Goal: Transaction & Acquisition: Purchase product/service

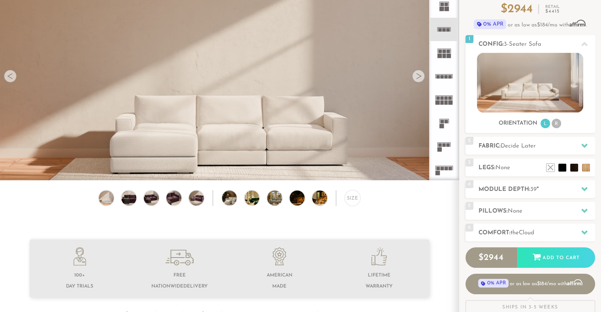
scroll to position [81, 0]
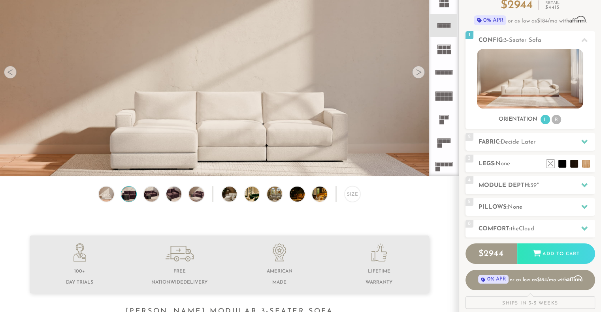
click at [126, 199] on img at bounding box center [129, 194] width 18 height 15
click at [150, 198] on img at bounding box center [151, 194] width 18 height 15
click at [417, 73] on div at bounding box center [418, 72] width 13 height 13
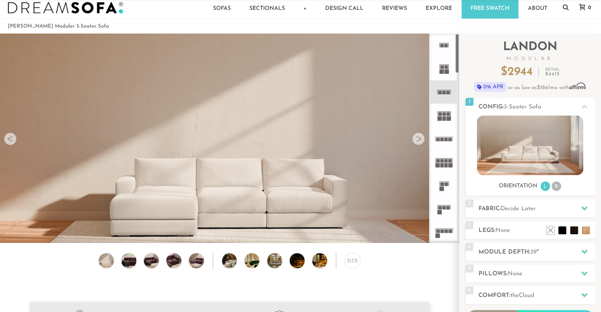
scroll to position [0, 0]
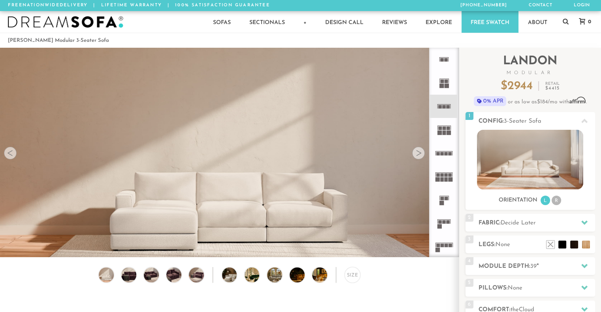
click at [420, 154] on div at bounding box center [418, 153] width 13 height 13
click at [418, 155] on div at bounding box center [418, 153] width 13 height 13
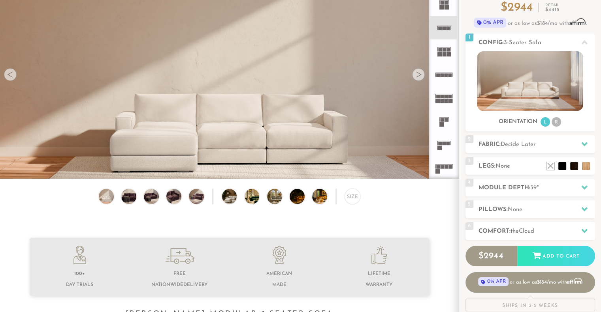
scroll to position [80, 0]
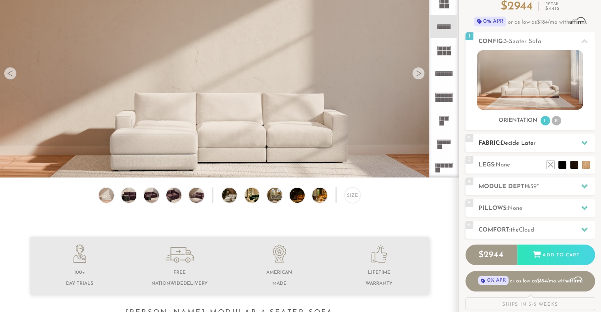
click at [531, 146] on span "Decide Later" at bounding box center [517, 144] width 35 height 6
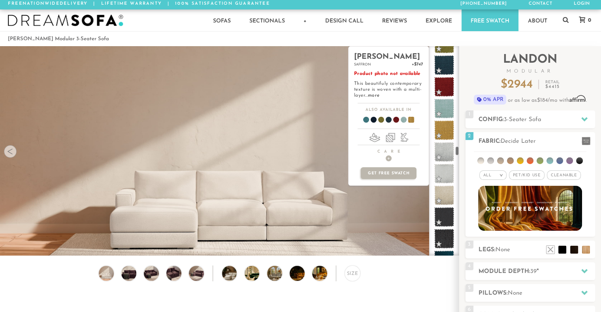
scroll to position [2254, 0]
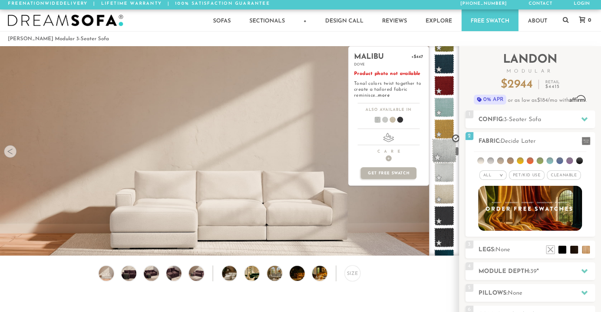
click at [441, 151] on span at bounding box center [444, 151] width 25 height 25
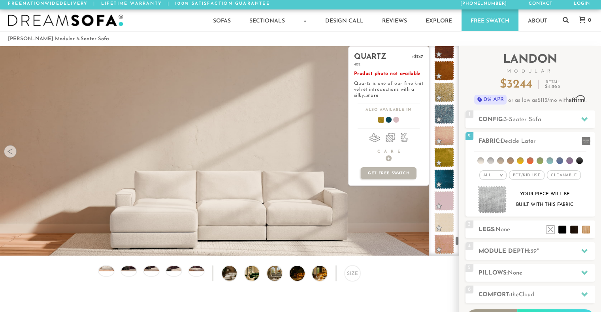
scroll to position [4265, 0]
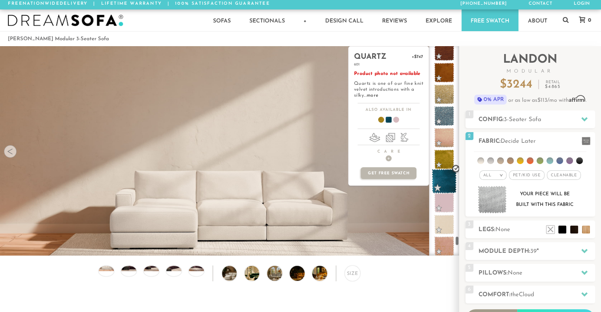
click at [444, 180] on span at bounding box center [444, 181] width 25 height 25
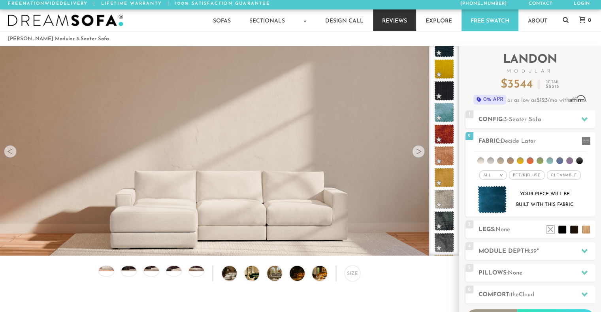
scroll to position [1533, 0]
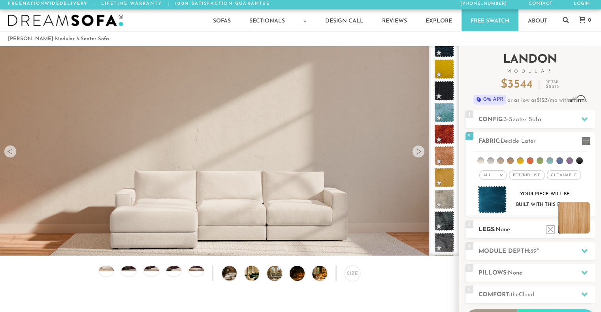
click at [586, 230] on li at bounding box center [574, 218] width 32 height 32
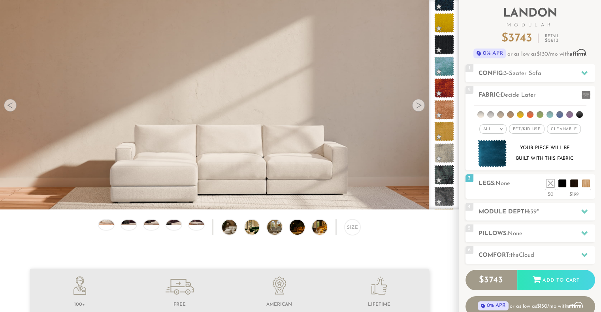
scroll to position [0, 0]
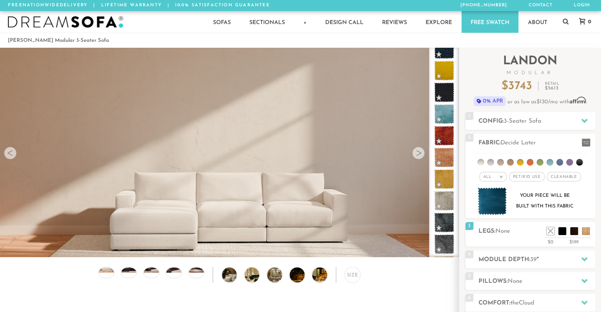
click at [421, 154] on div at bounding box center [418, 153] width 13 height 13
click at [420, 155] on div at bounding box center [418, 153] width 13 height 13
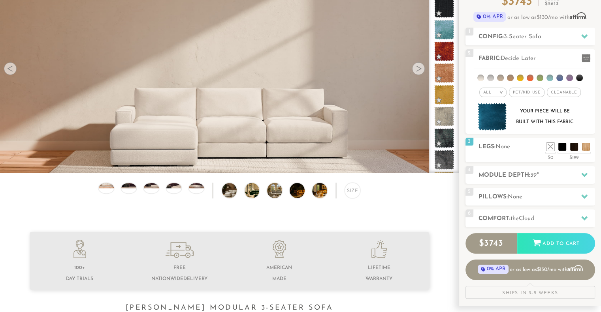
scroll to position [87, 0]
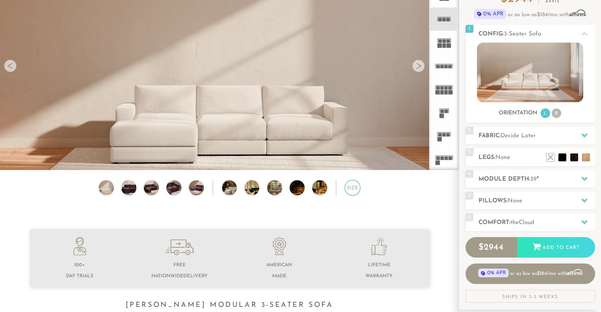
click at [346, 191] on div "Size" at bounding box center [352, 188] width 16 height 16
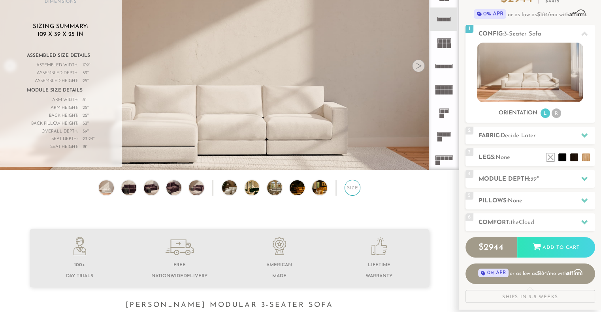
click at [346, 191] on div "Size" at bounding box center [352, 188] width 16 height 16
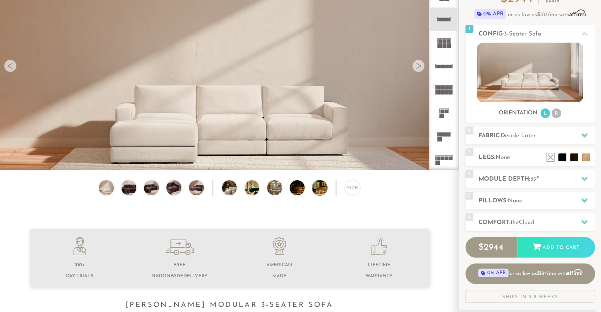
click at [322, 191] on img at bounding box center [325, 187] width 26 height 15
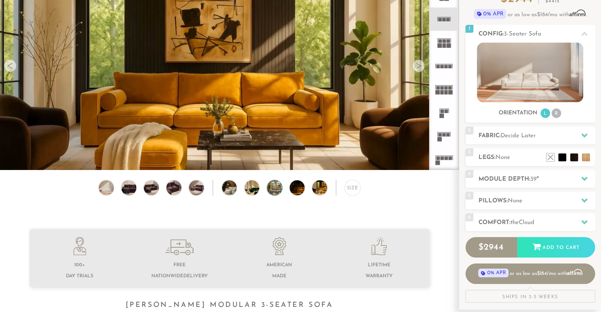
click at [273, 191] on img at bounding box center [280, 187] width 26 height 15
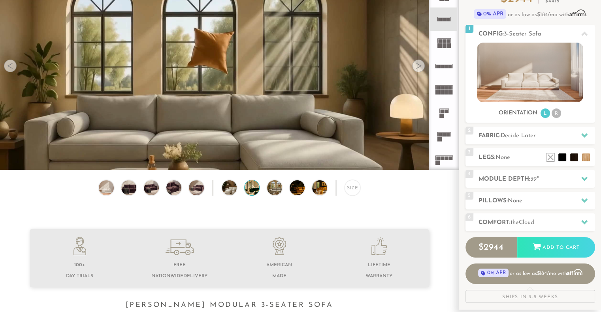
click at [247, 193] on img at bounding box center [257, 187] width 26 height 15
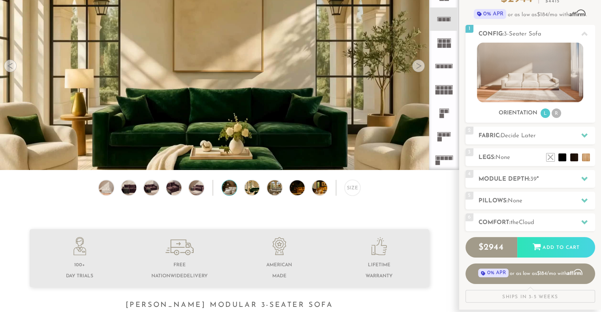
click at [231, 191] on img at bounding box center [235, 187] width 26 height 15
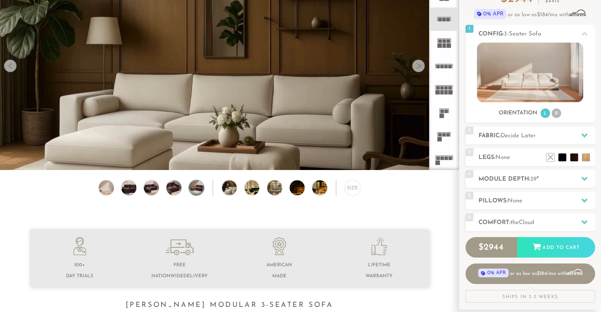
click at [195, 190] on img at bounding box center [197, 187] width 18 height 15
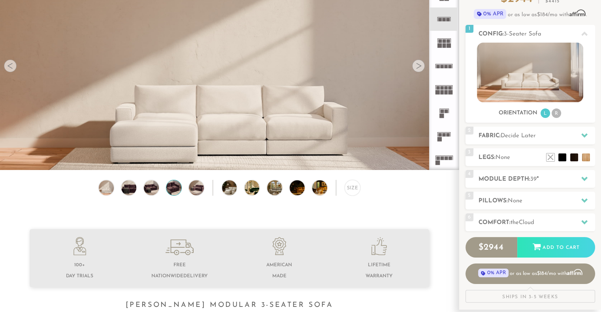
click at [178, 190] on img at bounding box center [174, 187] width 18 height 15
click at [180, 190] on img at bounding box center [174, 187] width 18 height 15
click at [154, 190] on img at bounding box center [151, 187] width 18 height 15
click at [127, 193] on img at bounding box center [129, 187] width 18 height 15
click at [201, 191] on img at bounding box center [197, 187] width 18 height 15
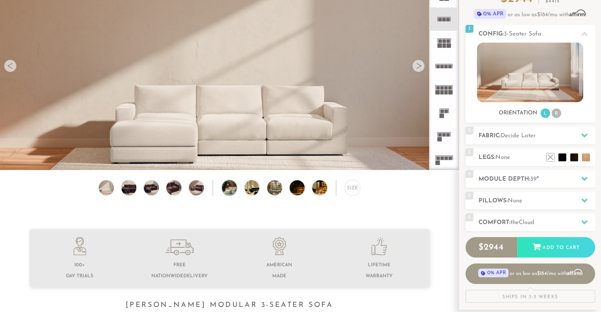
click at [225, 190] on img at bounding box center [235, 187] width 26 height 15
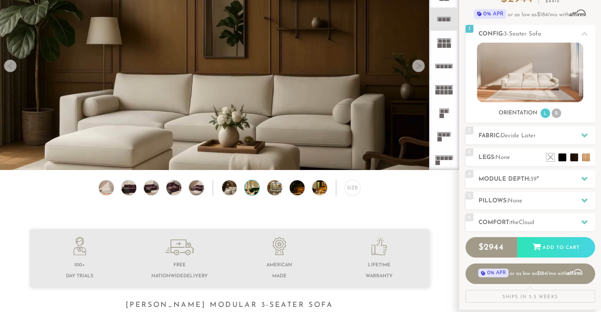
click at [256, 195] on img at bounding box center [257, 187] width 26 height 15
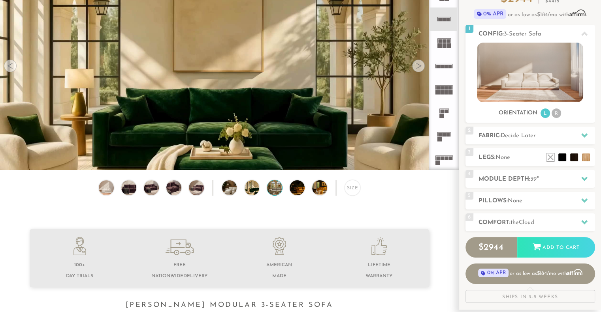
click at [270, 191] on img at bounding box center [280, 187] width 26 height 15
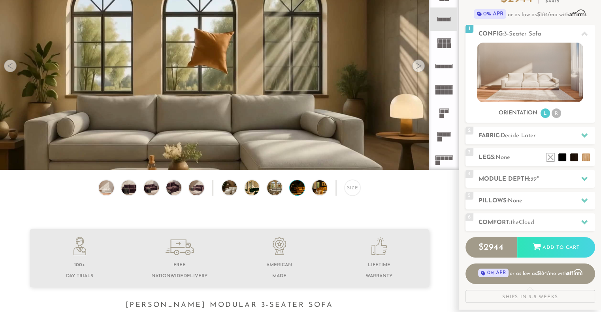
click at [298, 191] on img at bounding box center [302, 187] width 26 height 15
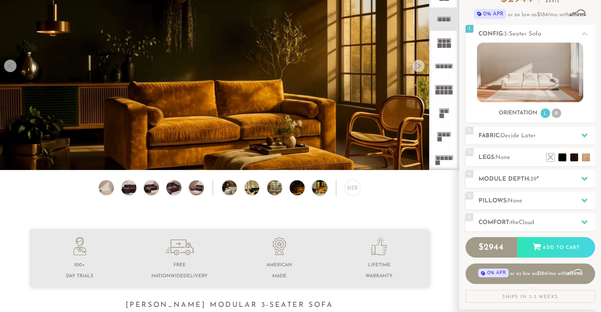
click at [315, 190] on img at bounding box center [325, 187] width 26 height 15
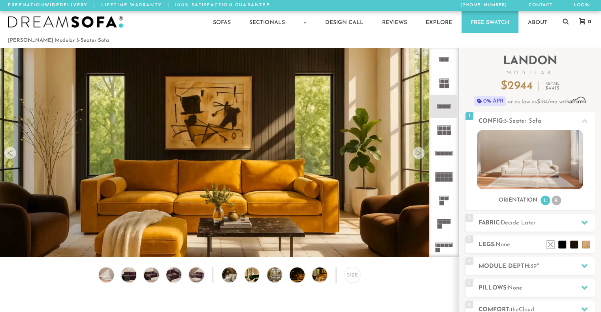
click at [450, 128] on rect at bounding box center [450, 128] width 0 height 4
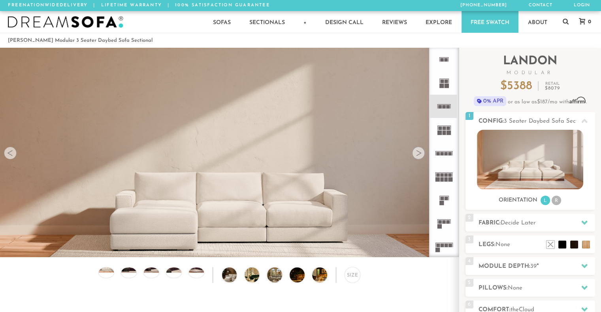
click at [447, 130] on icon at bounding box center [443, 129] width 23 height 23
click at [445, 133] on rect at bounding box center [444, 133] width 4 height 4
click at [418, 158] on div at bounding box center [418, 153] width 13 height 13
click at [100, 273] on img at bounding box center [106, 268] width 18 height 10
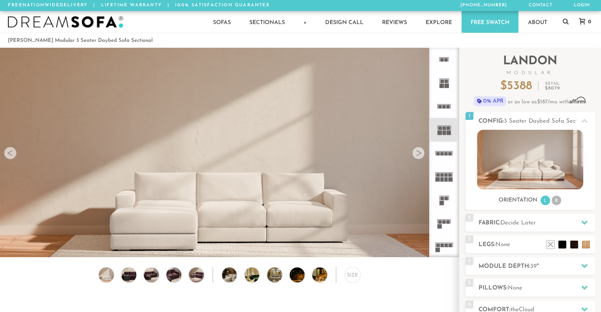
click at [77, 19] on img at bounding box center [65, 22] width 115 height 12
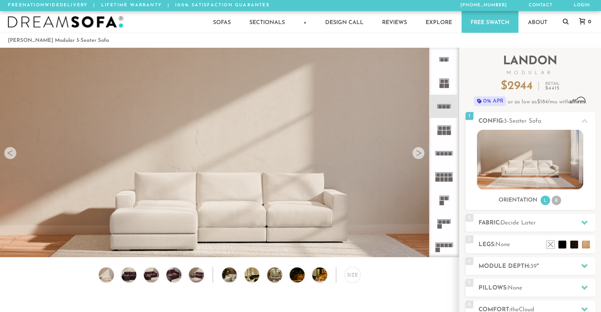
scroll to position [8784, 594]
click at [584, 123] on icon at bounding box center [584, 121] width 6 height 6
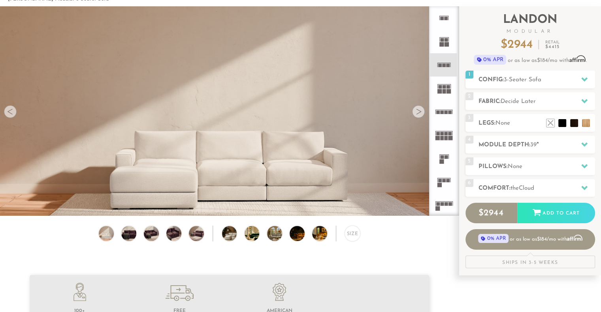
scroll to position [0, 0]
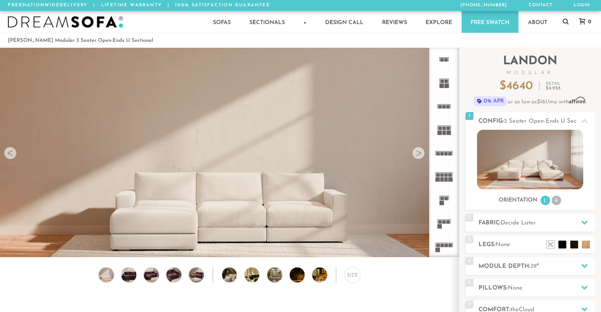
scroll to position [8784, 594]
click at [314, 276] on img at bounding box center [325, 275] width 26 height 15
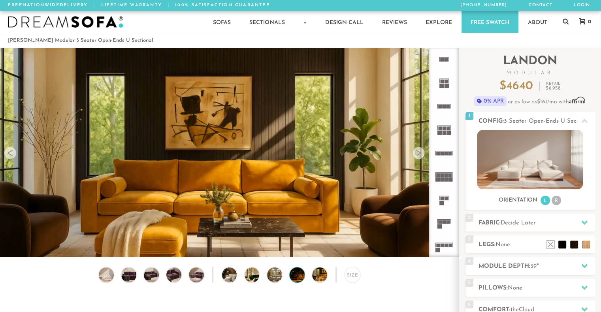
click at [300, 280] on img at bounding box center [302, 275] width 26 height 15
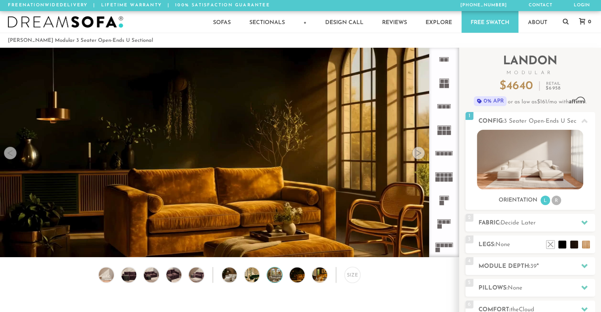
click at [275, 283] on img at bounding box center [280, 275] width 26 height 15
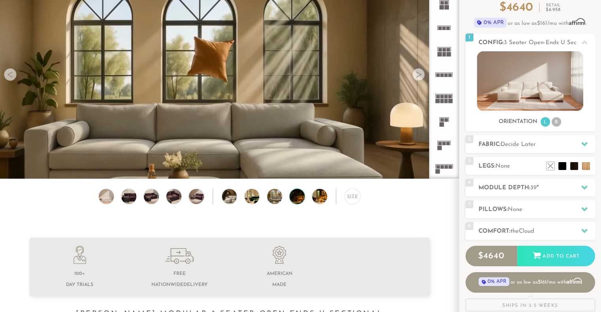
scroll to position [77, 0]
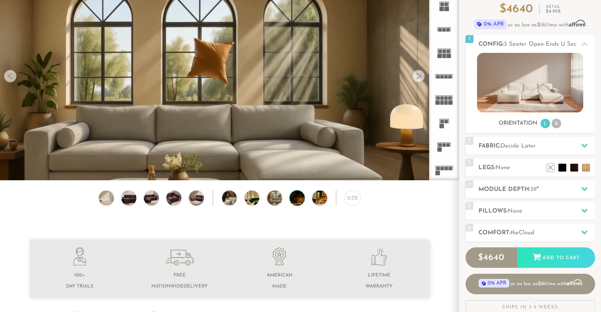
click at [298, 203] on img at bounding box center [302, 198] width 26 height 15
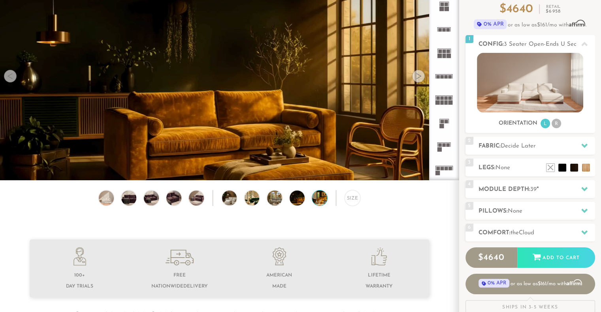
click at [322, 204] on img at bounding box center [325, 198] width 26 height 15
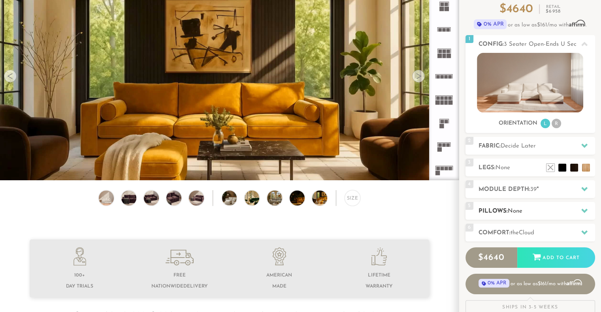
click at [557, 216] on h2 "Pillows: None" at bounding box center [536, 211] width 116 height 9
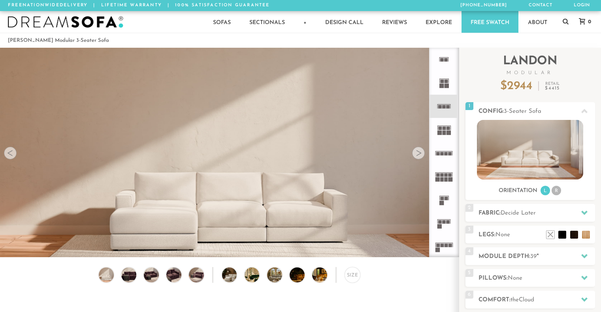
scroll to position [79, 0]
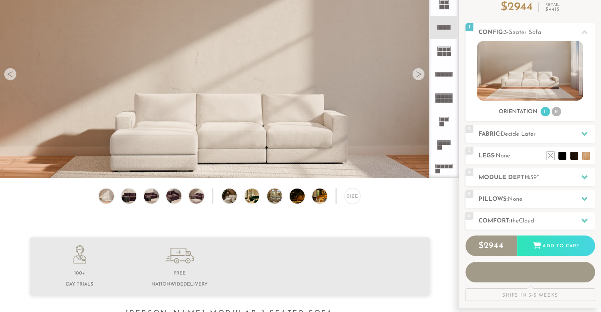
click at [532, 180] on span "39" at bounding box center [533, 178] width 6 height 6
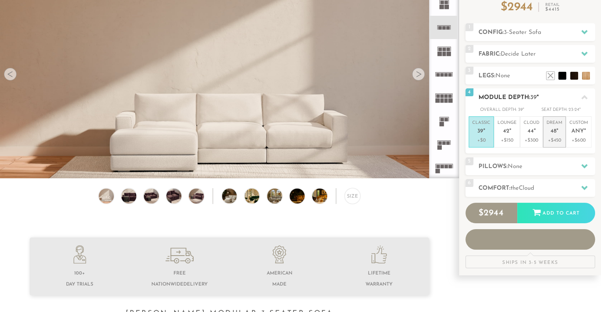
scroll to position [8784, 594]
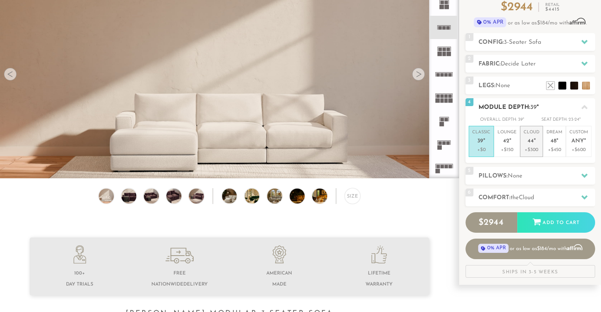
click at [531, 149] on p "+$300" at bounding box center [531, 149] width 16 height 7
click at [553, 145] on p "Dream 48 "" at bounding box center [554, 138] width 16 height 17
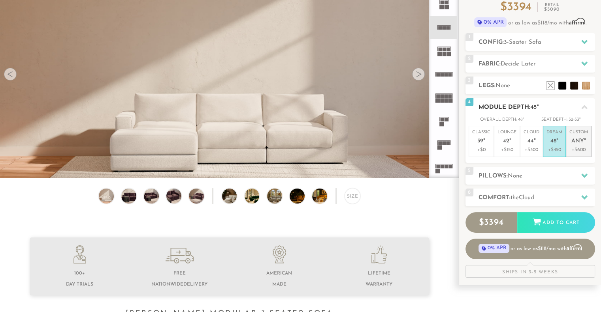
click at [571, 144] on p "Custom Any "" at bounding box center [578, 138] width 19 height 17
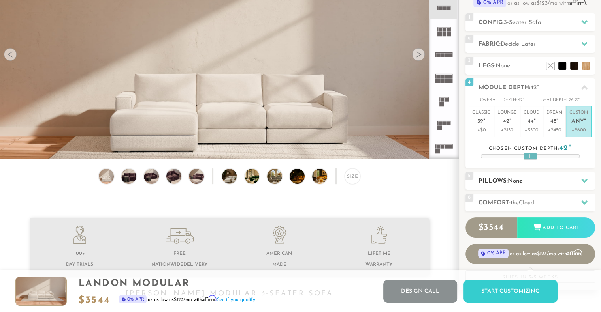
scroll to position [97, 0]
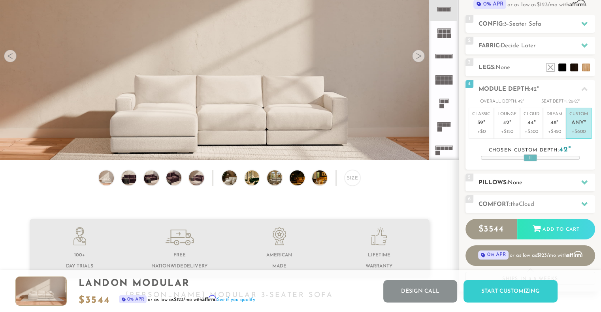
click at [517, 174] on div "5 Pillows: None" at bounding box center [530, 183] width 130 height 18
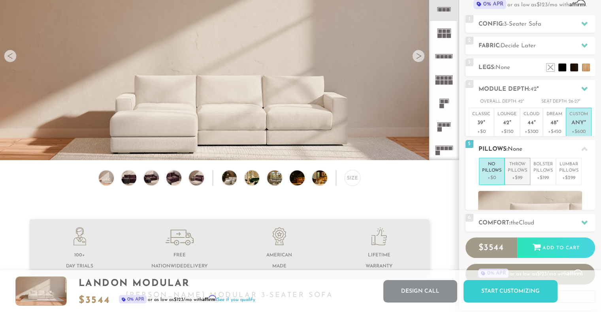
click at [513, 184] on div "No Pillows +$0 Throw Pillows +$99 Bolster Pillows +$199 Lumbar Pillows +$299" at bounding box center [530, 209] width 130 height 103
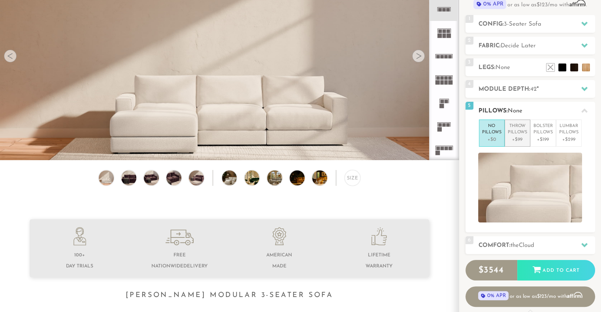
click at [518, 135] on p "Throw Pillows" at bounding box center [516, 129] width 19 height 13
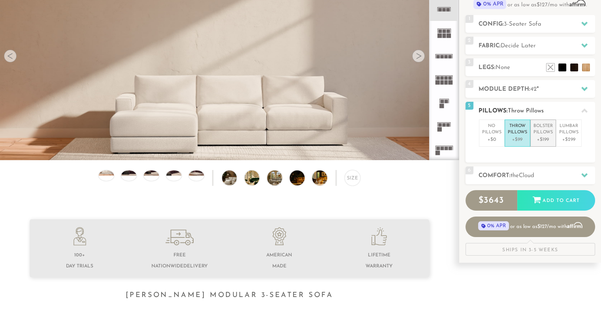
click at [536, 137] on p "+$199" at bounding box center [542, 139] width 19 height 7
click at [572, 137] on p "+$299" at bounding box center [568, 139] width 19 height 7
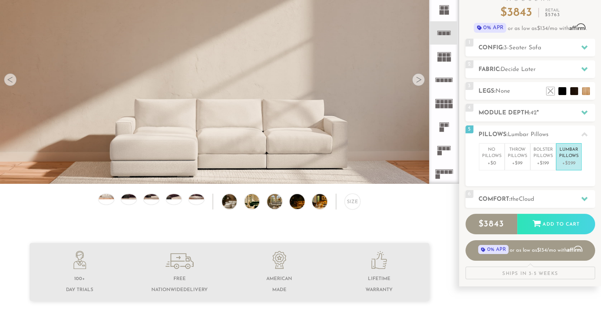
scroll to position [0, 0]
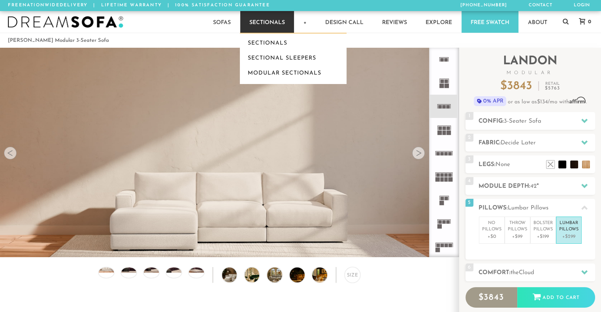
click at [258, 19] on link "Sectionals" at bounding box center [267, 22] width 54 height 22
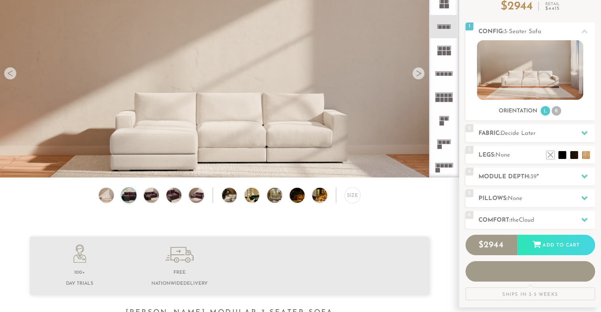
scroll to position [8784, 594]
click at [132, 199] on img at bounding box center [129, 195] width 18 height 15
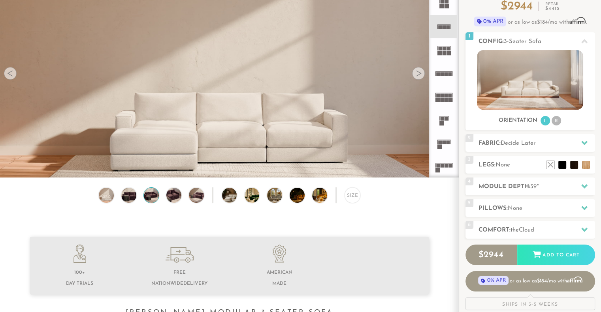
click at [156, 200] on img at bounding box center [151, 195] width 18 height 15
click at [170, 199] on img at bounding box center [174, 195] width 18 height 15
click at [195, 198] on img at bounding box center [197, 195] width 18 height 15
click at [236, 196] on img at bounding box center [235, 195] width 26 height 15
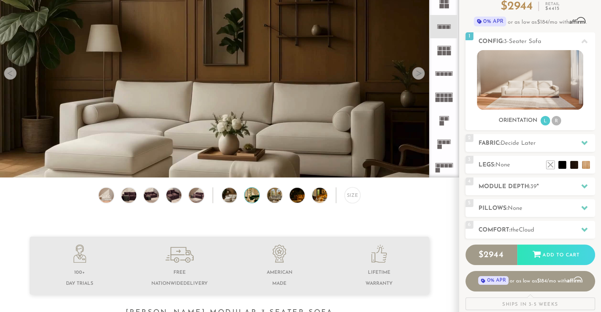
click at [251, 197] on img at bounding box center [257, 195] width 26 height 15
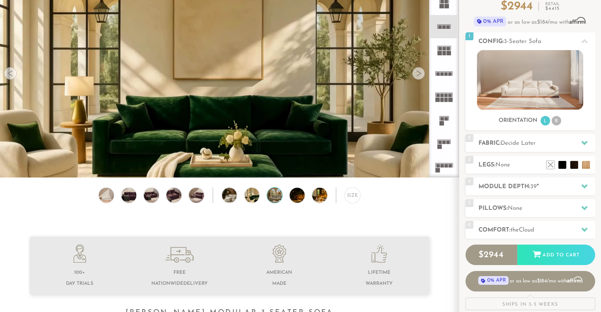
click at [270, 199] on img at bounding box center [280, 195] width 26 height 15
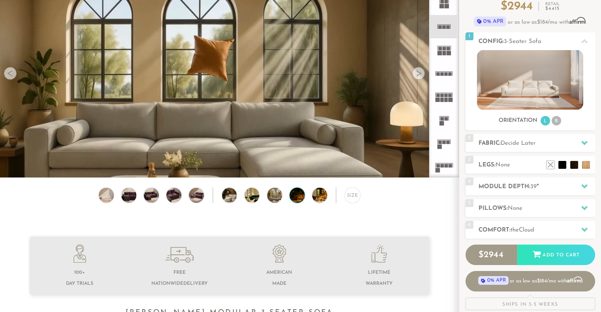
click at [290, 201] on img at bounding box center [302, 195] width 26 height 15
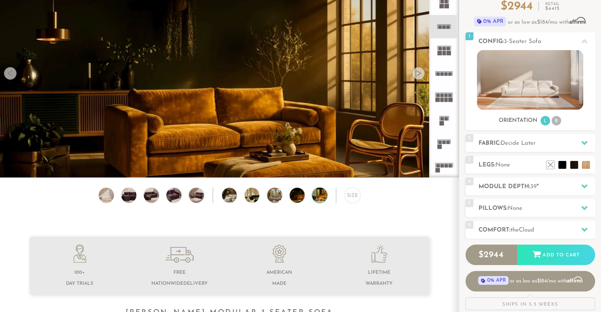
click at [323, 199] on img at bounding box center [325, 195] width 26 height 15
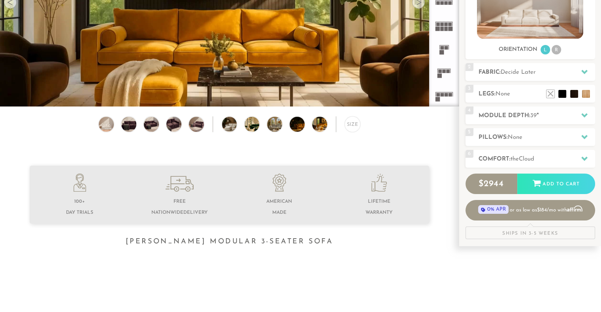
scroll to position [156, 0]
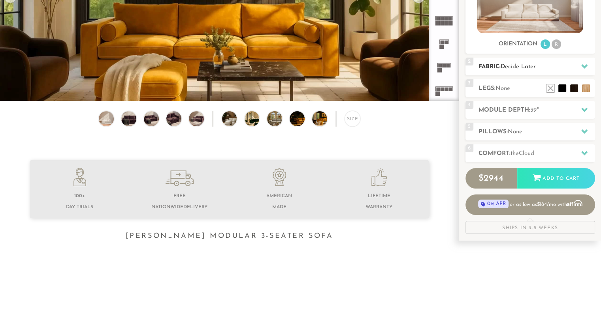
click at [513, 64] on h2 "Fabric: Decide Later" at bounding box center [536, 66] width 116 height 9
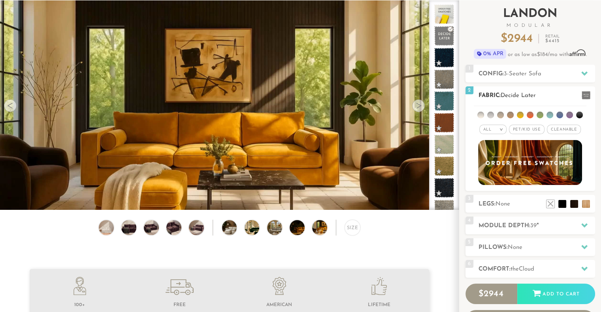
scroll to position [0, 0]
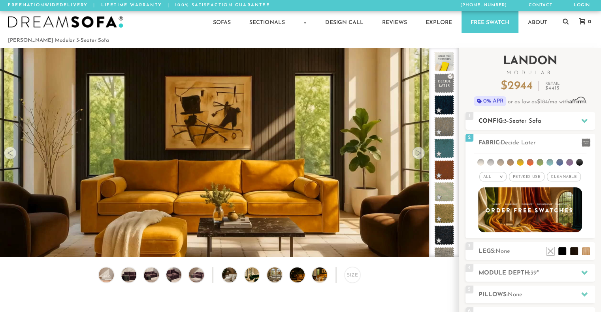
click at [528, 118] on span "3-Seater Sofa" at bounding box center [522, 121] width 38 height 6
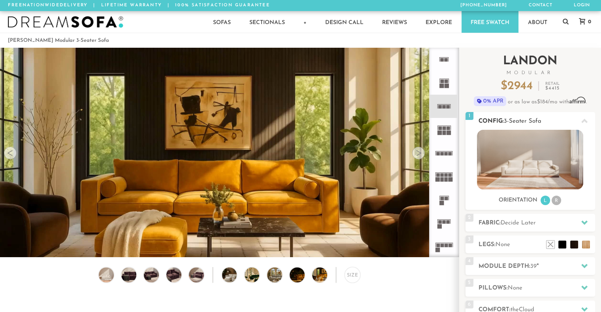
click at [556, 200] on li "R" at bounding box center [555, 200] width 9 height 9
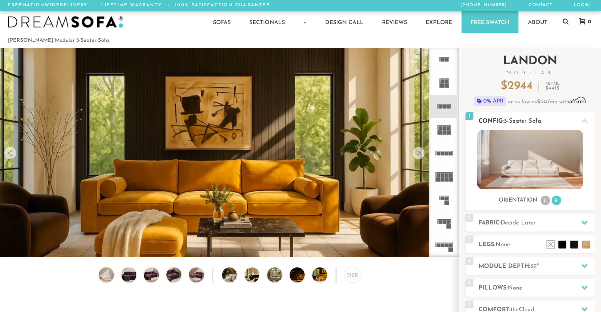
click at [545, 200] on li "L" at bounding box center [544, 200] width 9 height 9
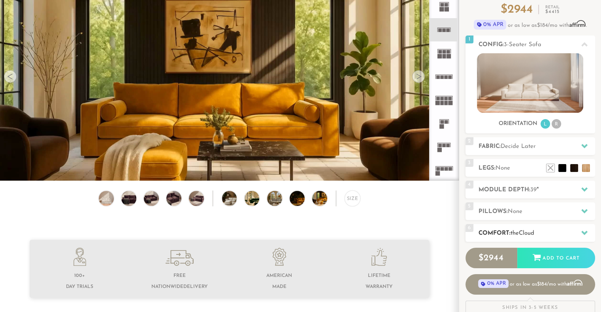
scroll to position [79, 0]
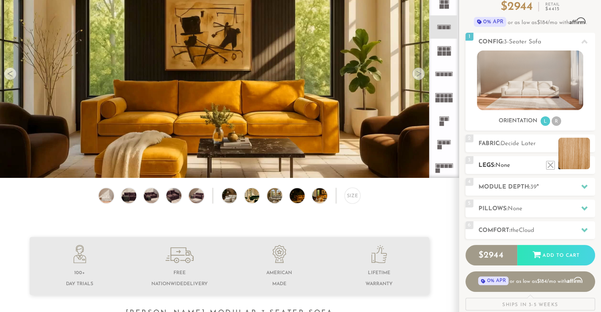
click at [585, 165] on li at bounding box center [574, 154] width 32 height 32
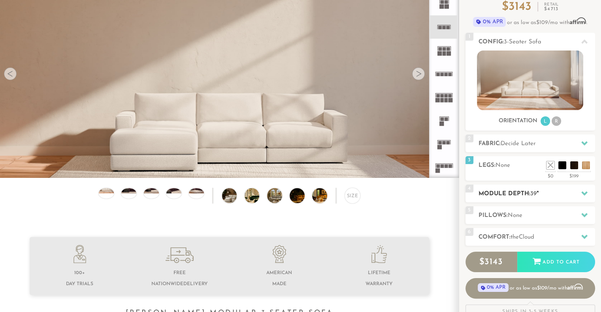
click at [551, 193] on h2 "Module Depth: 39 "" at bounding box center [536, 194] width 116 height 9
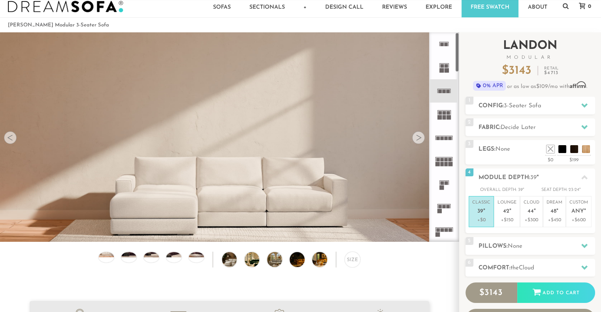
scroll to position [0, 0]
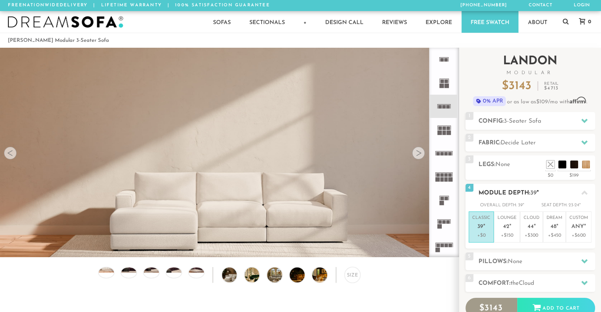
click at [484, 225] on p "Classic 39 "" at bounding box center [481, 223] width 18 height 17
click at [512, 120] on span "3-Seater Sofa" at bounding box center [522, 121] width 38 height 6
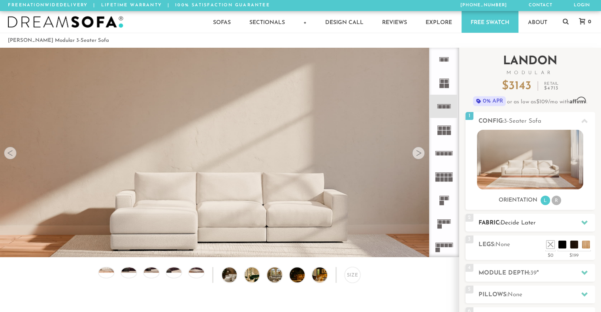
click at [496, 226] on h2 "Fabric: Decide Later" at bounding box center [536, 223] width 116 height 9
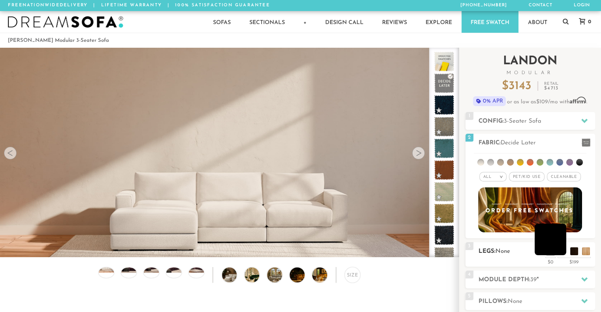
click at [552, 254] on li at bounding box center [550, 240] width 32 height 32
click at [551, 254] on li at bounding box center [538, 240] width 32 height 32
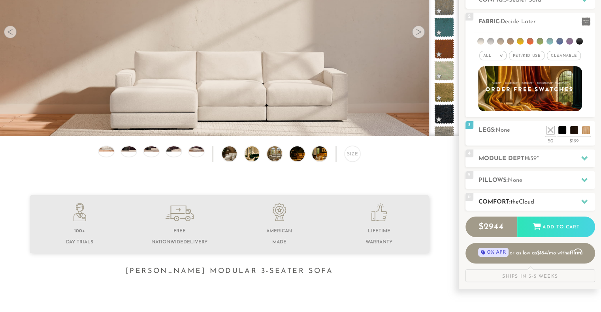
scroll to position [123, 0]
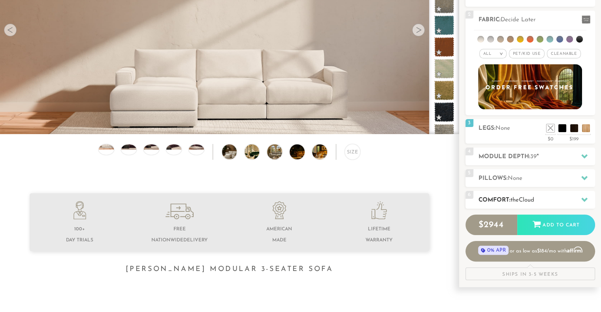
click at [492, 203] on h2 "Comfort: the Cloud" at bounding box center [536, 200] width 116 height 9
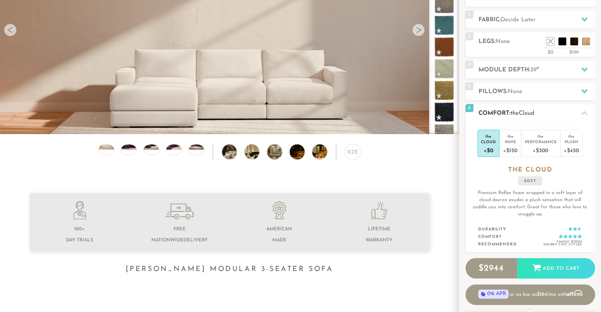
click at [492, 136] on div "the" at bounding box center [487, 135] width 15 height 8
click at [481, 141] on div "Cloud" at bounding box center [487, 142] width 15 height 6
click at [534, 182] on div "soft" at bounding box center [530, 180] width 24 height 9
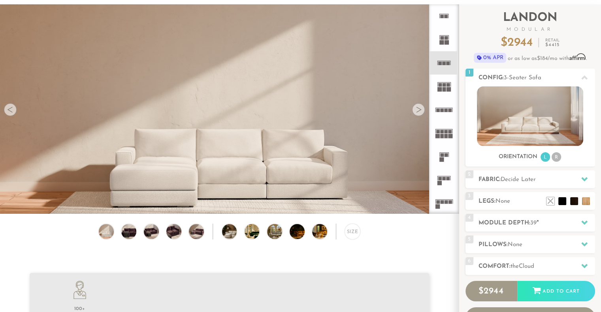
scroll to position [80, 0]
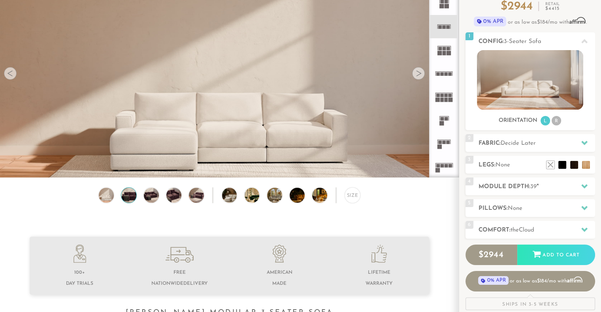
click at [133, 199] on img at bounding box center [129, 195] width 18 height 15
click at [156, 199] on img at bounding box center [151, 195] width 18 height 15
click at [172, 198] on img at bounding box center [174, 195] width 18 height 15
click at [232, 199] on img at bounding box center [235, 195] width 26 height 15
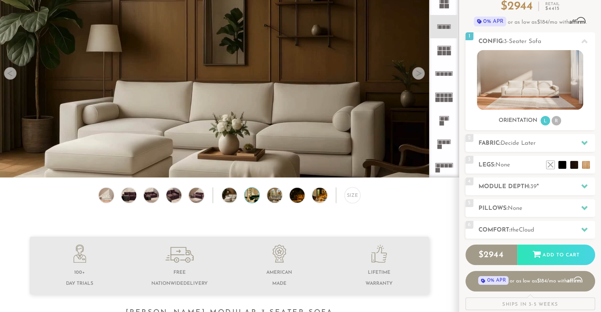
click at [255, 196] on img at bounding box center [257, 195] width 26 height 15
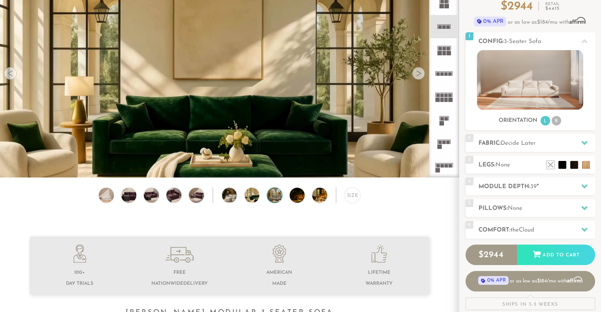
click at [278, 198] on img at bounding box center [280, 195] width 26 height 15
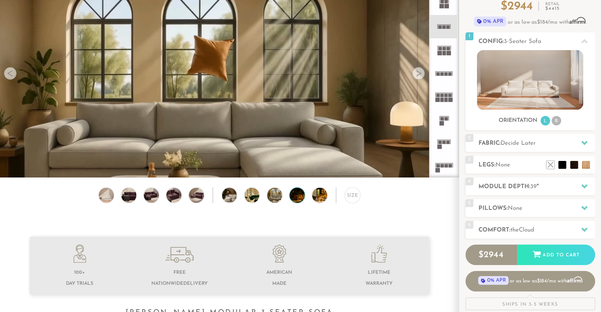
click at [301, 199] on img at bounding box center [302, 195] width 26 height 15
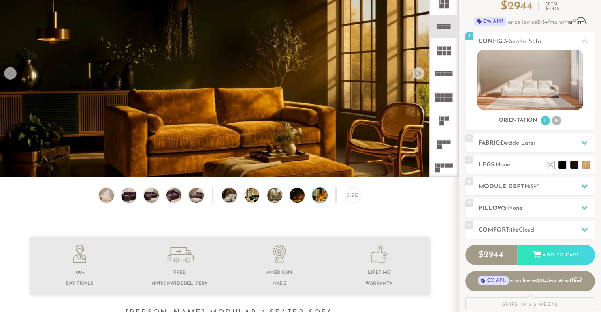
click at [325, 201] on div at bounding box center [320, 196] width 16 height 16
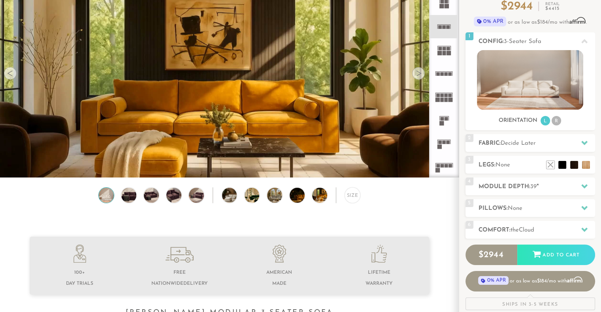
click at [112, 200] on img at bounding box center [106, 195] width 18 height 15
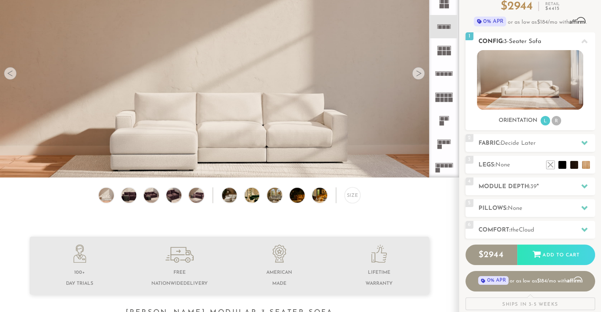
click at [555, 123] on li "R" at bounding box center [555, 120] width 9 height 9
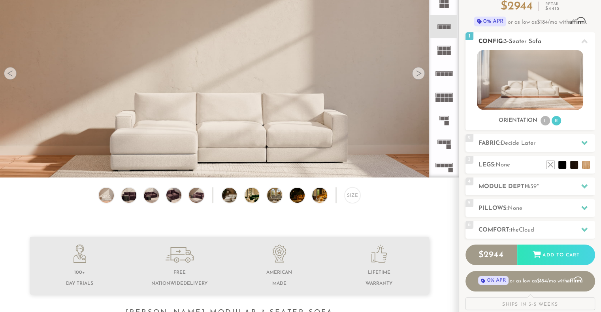
click at [547, 124] on li "L" at bounding box center [544, 120] width 9 height 9
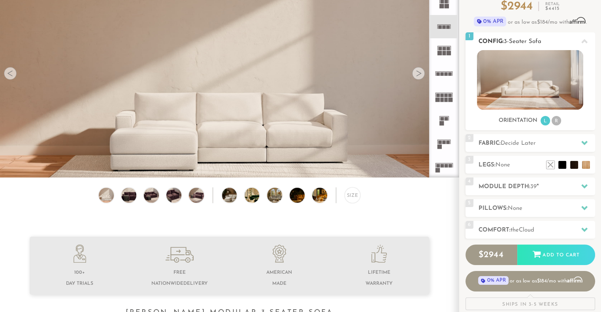
click at [552, 124] on li "R" at bounding box center [555, 120] width 9 height 9
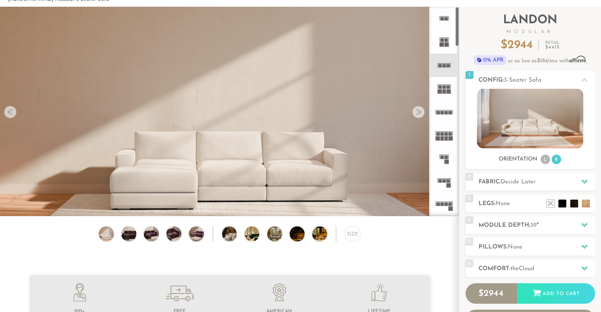
scroll to position [1, 0]
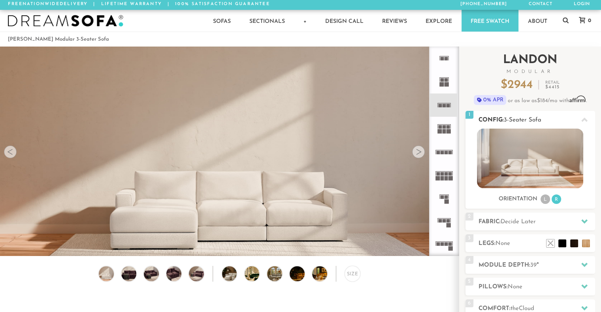
click at [546, 199] on li "L" at bounding box center [544, 199] width 9 height 9
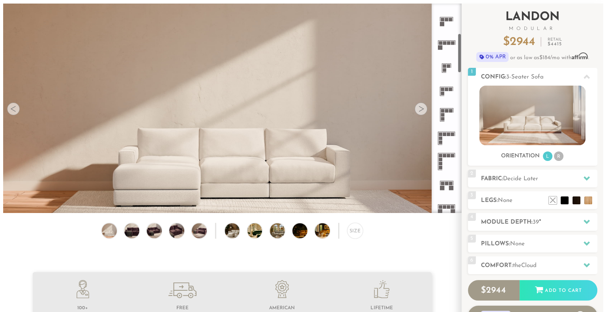
scroll to position [81, 0]
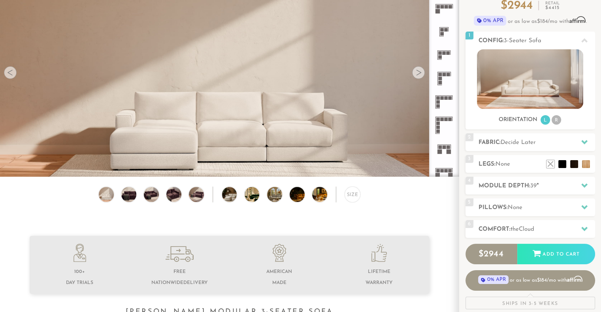
click at [312, 147] on img at bounding box center [229, 196] width 458 height 458
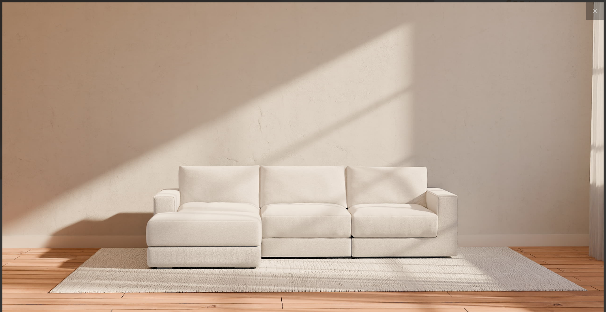
scroll to position [8794, 600]
click at [381, 94] on img at bounding box center [303, 102] width 602 height 201
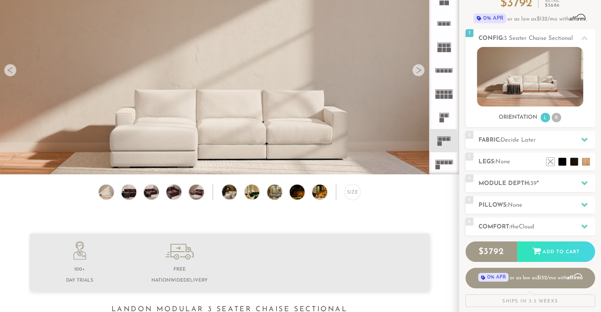
scroll to position [159, 0]
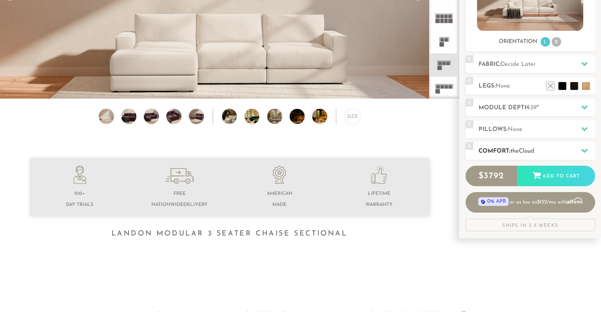
click at [529, 153] on span "Cloud" at bounding box center [525, 151] width 15 height 6
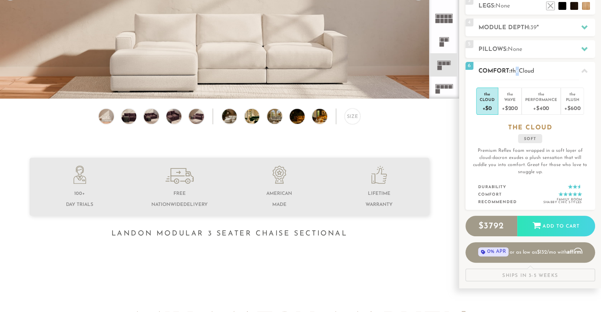
click at [519, 75] on h2 "Comfort: the Cloud" at bounding box center [536, 71] width 116 height 9
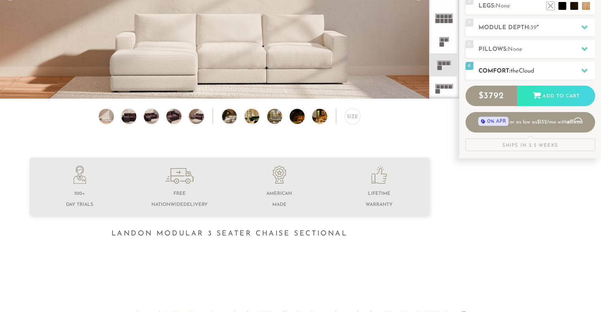
click at [551, 68] on h2 "Comfort: the Cloud" at bounding box center [536, 71] width 116 height 9
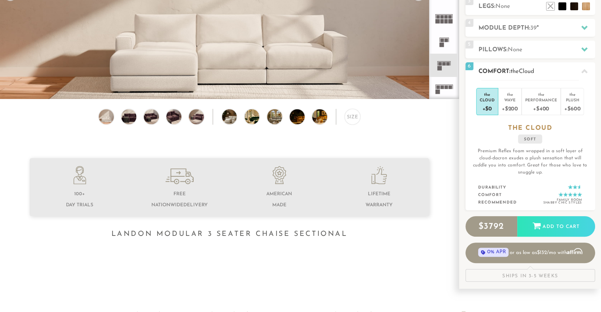
scroll to position [160, 0]
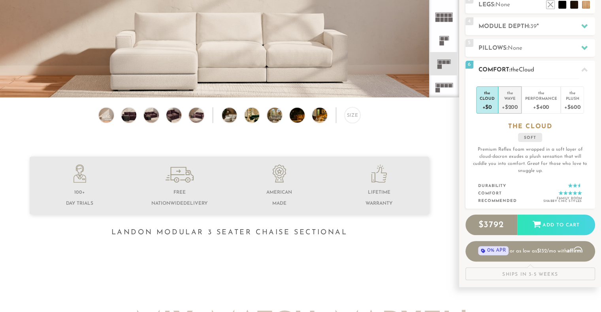
click at [510, 105] on div "+$200" at bounding box center [509, 106] width 16 height 11
click at [495, 105] on li "the Cloud +$0" at bounding box center [487, 99] width 22 height 27
click at [540, 94] on div "the" at bounding box center [541, 92] width 32 height 8
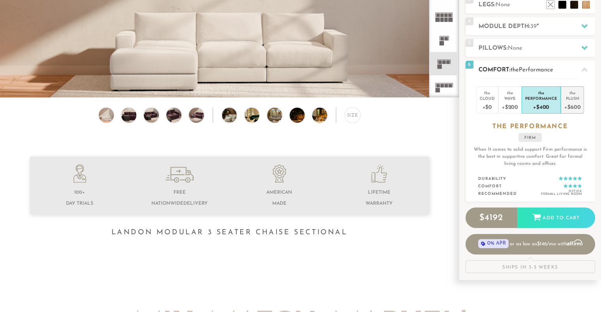
click at [566, 101] on div "+$600" at bounding box center [572, 106] width 16 height 11
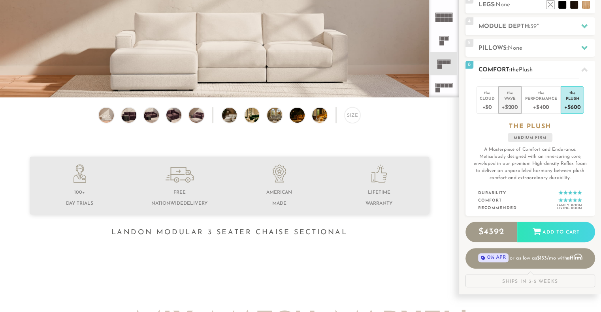
click at [518, 102] on li "the Wave +$200" at bounding box center [509, 99] width 23 height 27
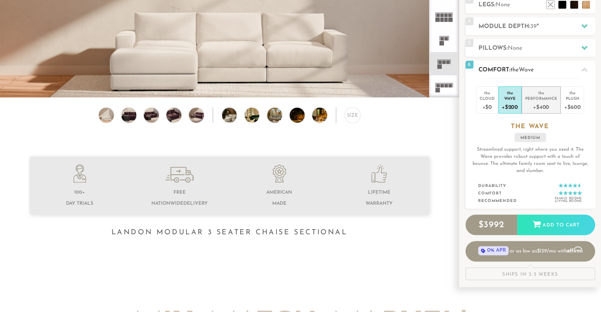
click at [548, 99] on div "Performance" at bounding box center [541, 99] width 32 height 6
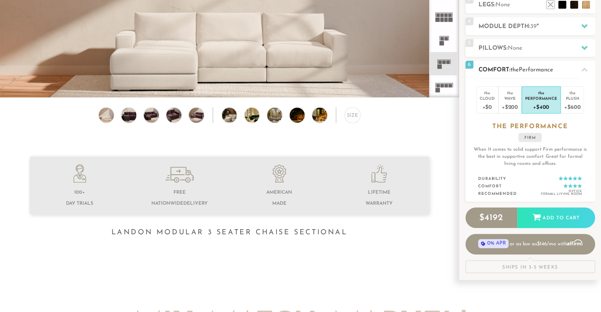
click at [520, 118] on div "the Cloud +$0 the Wave +$200 the Performance +$400 the Plush +$600 the PERFORMA…" at bounding box center [530, 141] width 130 height 124
click at [516, 109] on div "+$200" at bounding box center [509, 106] width 16 height 11
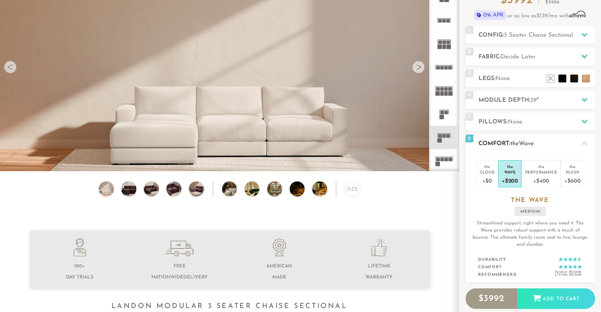
scroll to position [82, 0]
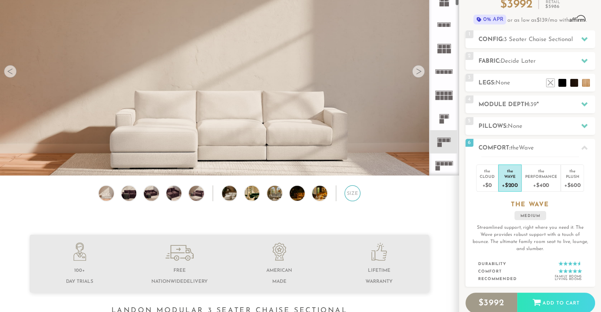
click at [356, 195] on div "Size" at bounding box center [352, 194] width 16 height 16
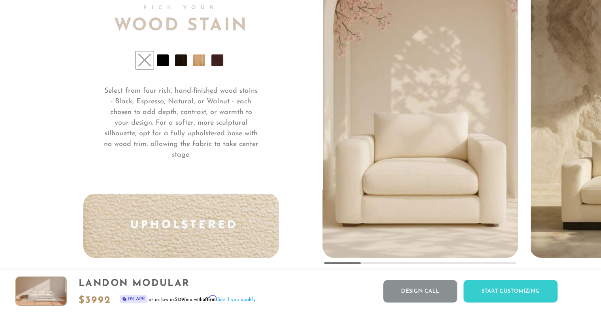
scroll to position [5914, 0]
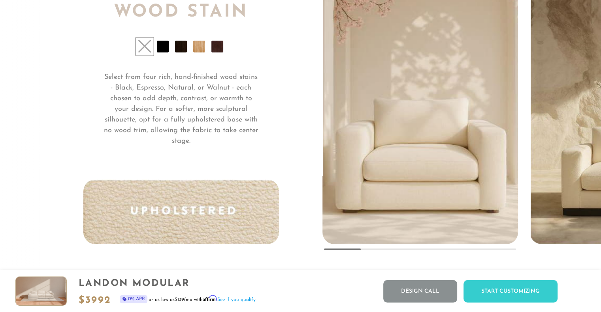
click at [167, 53] on li at bounding box center [163, 47] width 12 height 12
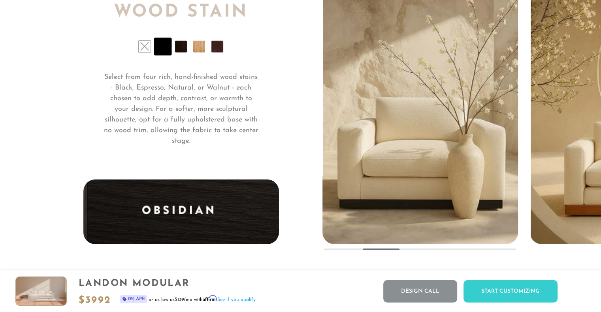
click at [177, 51] on li at bounding box center [181, 47] width 12 height 12
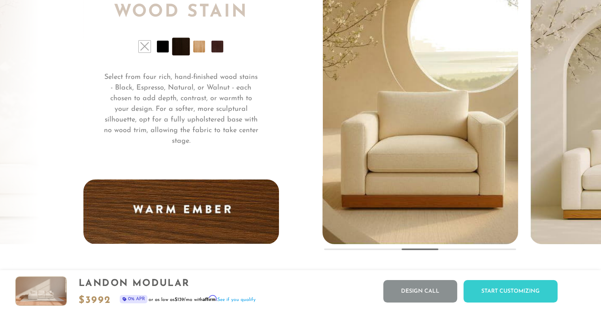
click at [205, 50] on li at bounding box center [199, 47] width 12 height 12
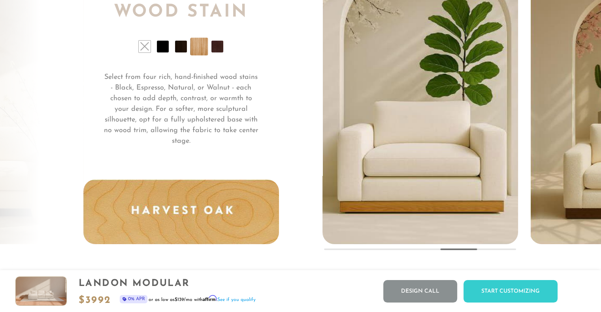
click at [222, 51] on li at bounding box center [217, 47] width 12 height 12
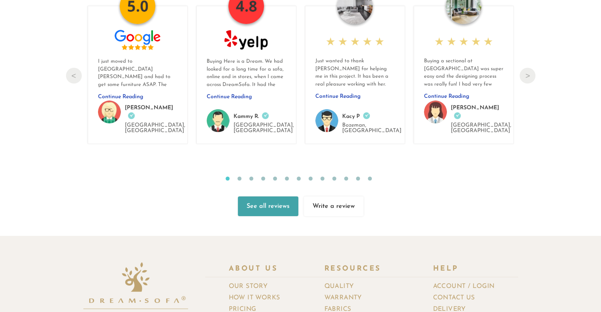
scroll to position [8538, 0]
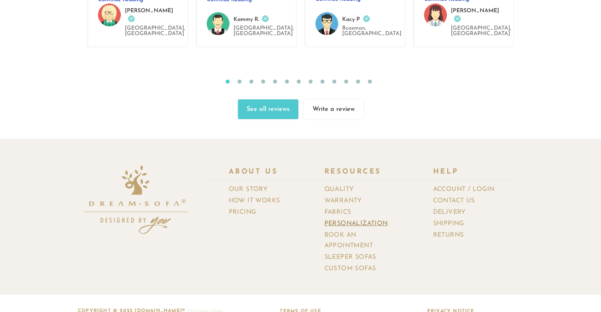
click at [383, 218] on link "Personalization" at bounding box center [358, 223] width 69 height 11
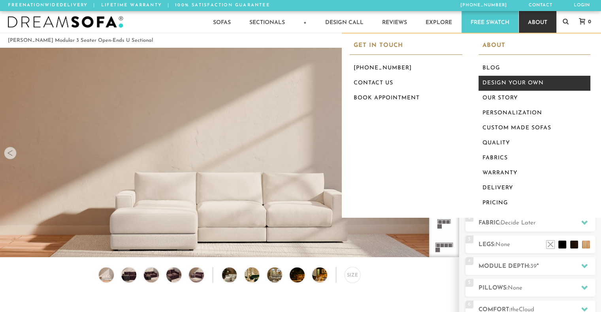
click at [520, 87] on link "Design Your Own" at bounding box center [534, 83] width 112 height 15
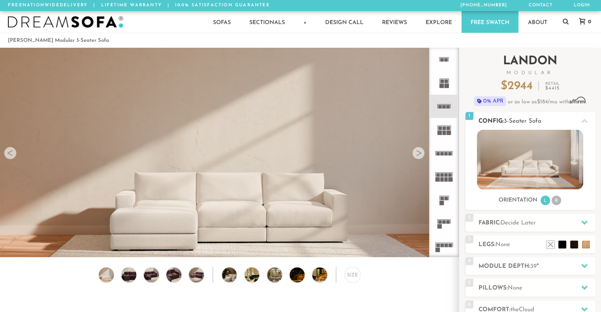
click at [580, 118] on div at bounding box center [584, 121] width 17 height 16
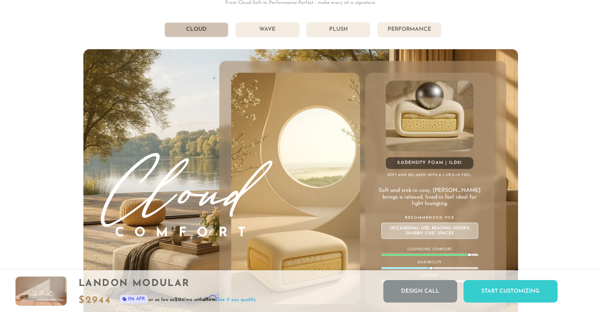
scroll to position [4227, 0]
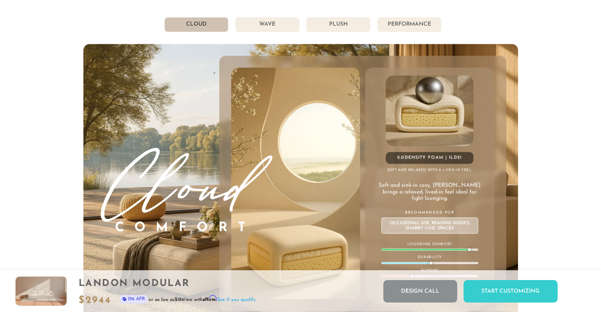
click at [275, 27] on li "Wave" at bounding box center [267, 24] width 64 height 15
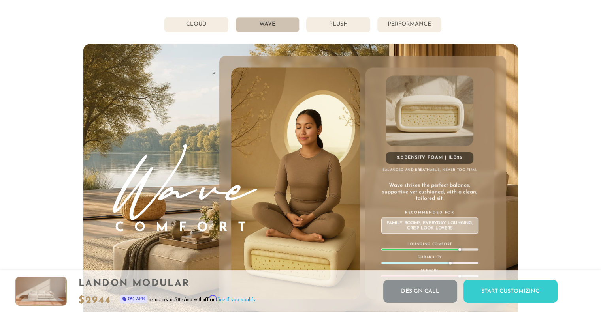
click at [323, 32] on li "Plush" at bounding box center [338, 24] width 64 height 15
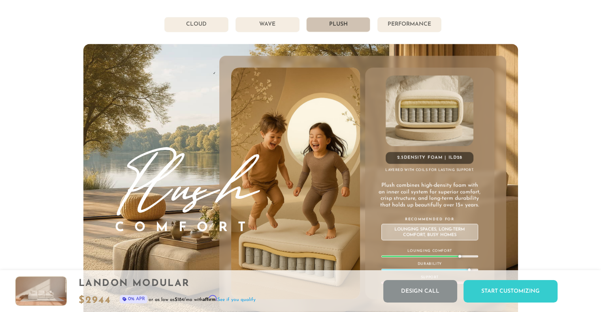
click at [414, 30] on li "Performance" at bounding box center [409, 24] width 64 height 15
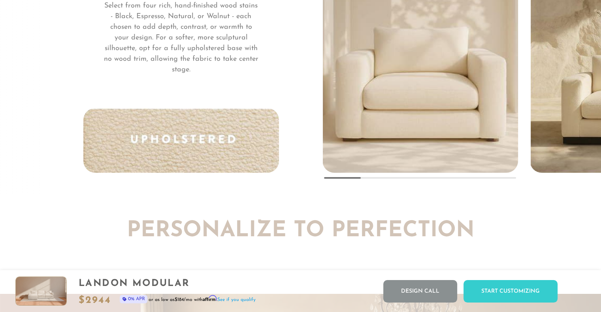
scroll to position [0, 0]
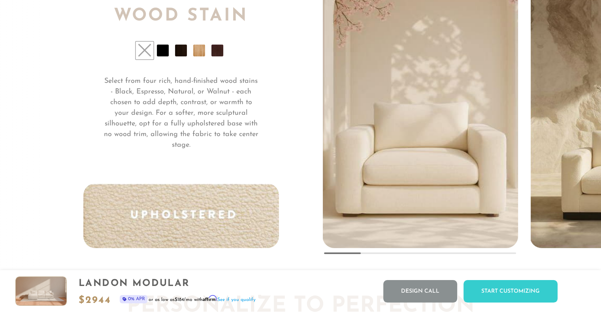
click at [162, 56] on li at bounding box center [163, 51] width 12 height 12
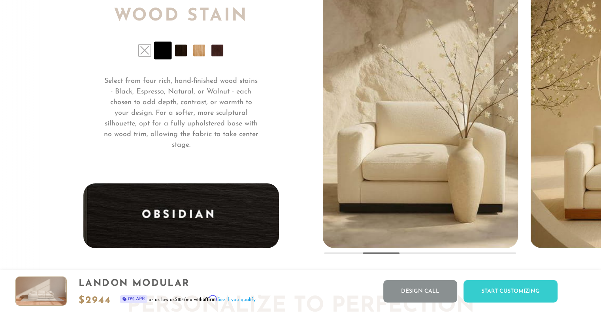
click at [188, 56] on ul at bounding box center [180, 51] width 195 height 12
click at [185, 56] on li at bounding box center [181, 51] width 12 height 12
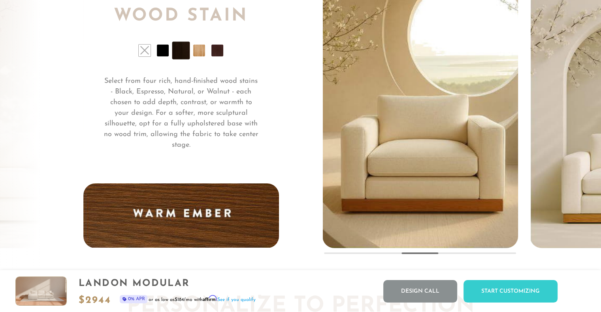
click at [203, 63] on div "Pick Your Wood Stain Select from four rich, hand-finished wood stains - Black, …" at bounding box center [202, 113] width 239 height 269
click at [201, 56] on li at bounding box center [199, 51] width 12 height 12
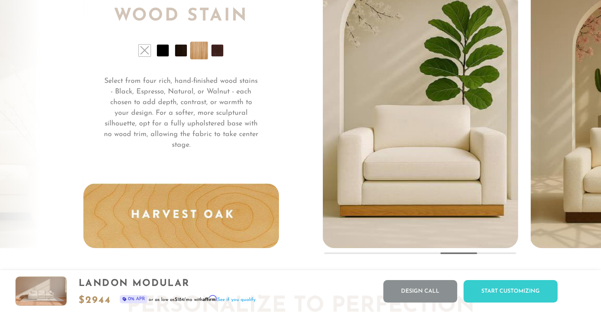
click at [212, 56] on li at bounding box center [217, 51] width 12 height 12
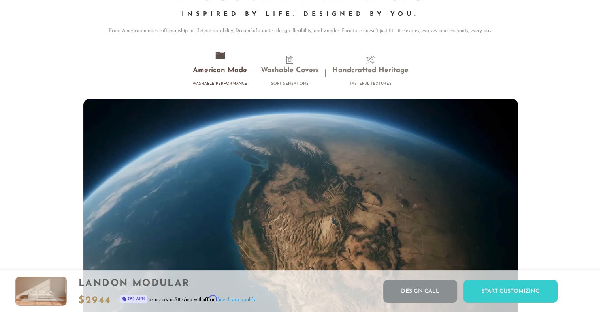
scroll to position [7005, 0]
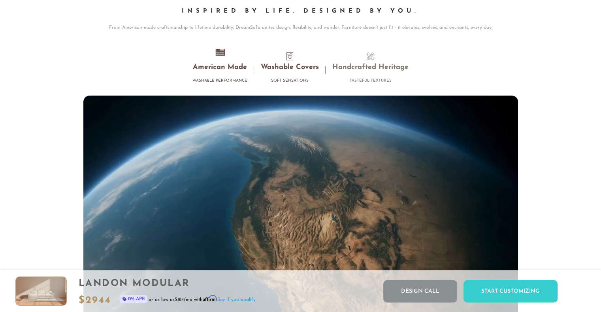
click at [292, 83] on h4 "Soft Sensations" at bounding box center [290, 80] width 58 height 5
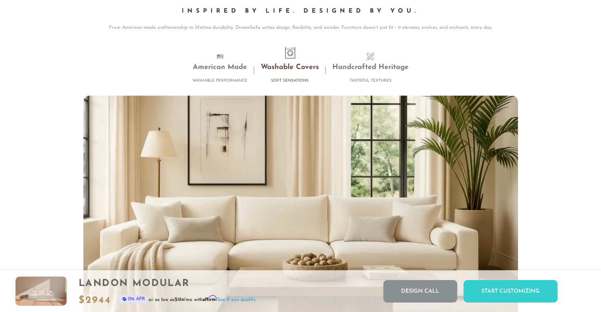
click at [293, 68] on li "Washable Covers Soft Sensations" at bounding box center [289, 70] width 71 height 35
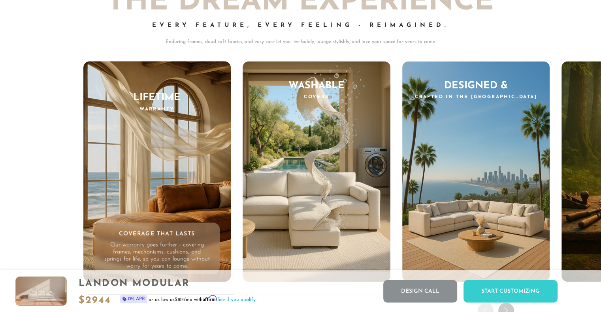
scroll to position [7408, 0]
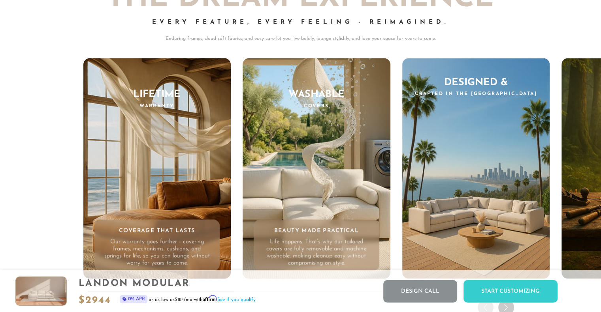
click at [265, 132] on div "Washable Covers Beauty Made Practical Life happens. That’s why our tailored cov…" at bounding box center [316, 168] width 148 height 221
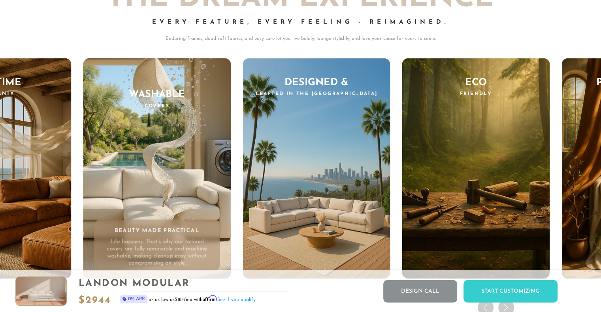
click at [176, 153] on div "Washable Covers Beauty Made Practical Life happens. That’s why our tailored cov…" at bounding box center [157, 168] width 148 height 221
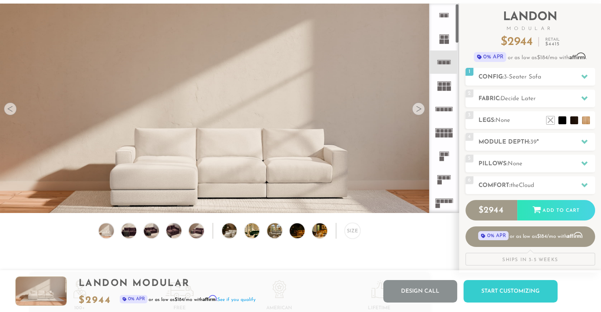
scroll to position [0, 0]
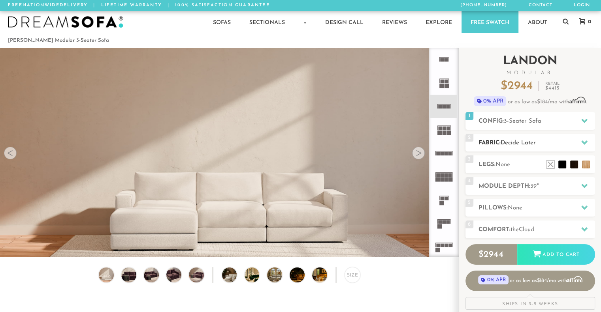
click at [501, 140] on h2 "Fabric: Decide Later" at bounding box center [536, 143] width 116 height 9
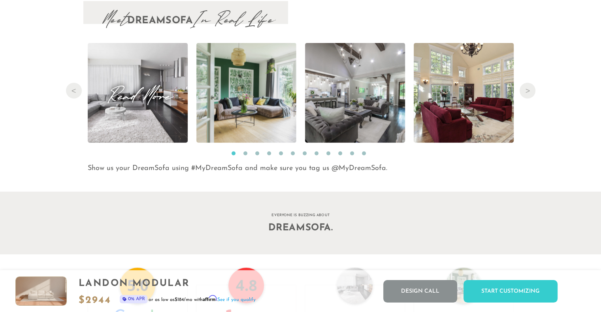
scroll to position [8148, 0]
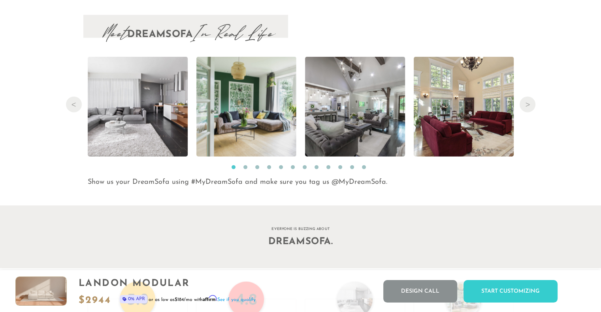
click at [242, 169] on ul "1 2 3 4 5 6 7 8 9 10 11 12" at bounding box center [300, 167] width 434 height 13
click at [243, 169] on button "2" at bounding box center [245, 167] width 4 height 4
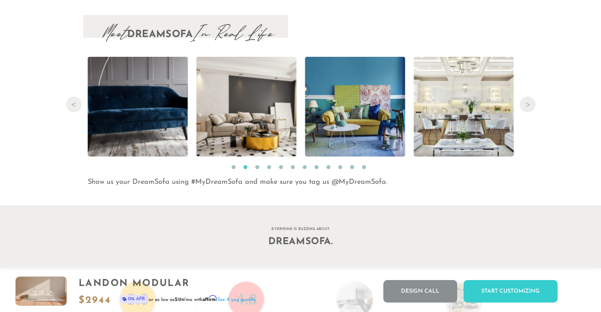
click at [255, 169] on button "3" at bounding box center [257, 167] width 4 height 4
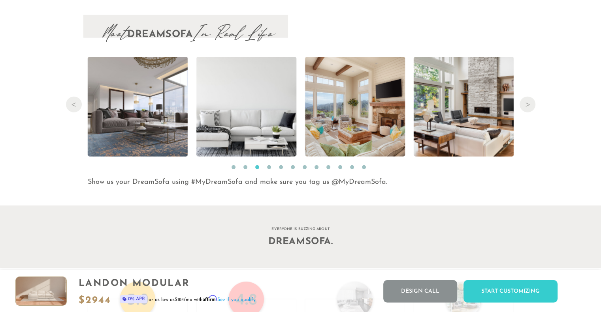
click at [268, 169] on button "4" at bounding box center [269, 167] width 4 height 4
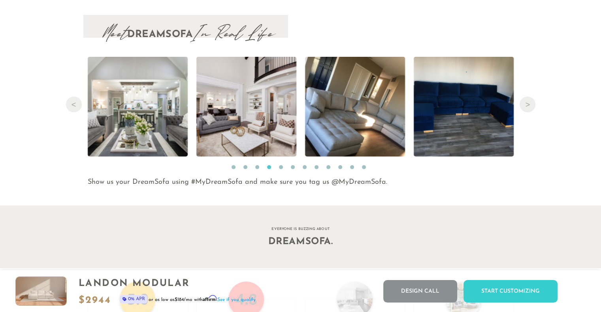
click at [279, 169] on button "5" at bounding box center [281, 167] width 4 height 4
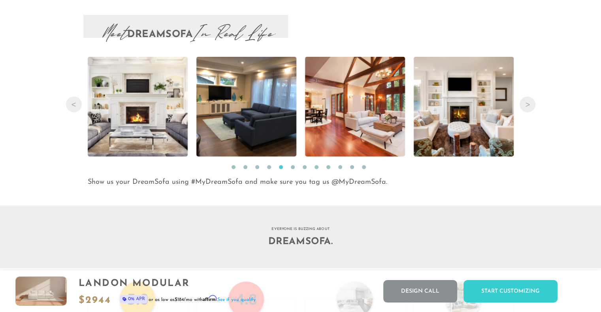
drag, startPoint x: 279, startPoint y: 170, endPoint x: 56, endPoint y: 146, distance: 224.4
click at [56, 146] on div "Meet DreamSofa In Real Life Previous Read More Read More Read More Read More Re…" at bounding box center [300, 101] width 601 height 173
